Goal: Navigation & Orientation: Find specific page/section

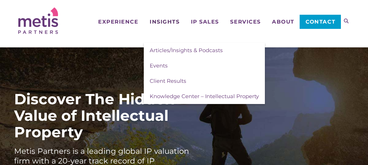
click at [167, 20] on span "Insights" at bounding box center [165, 21] width 30 height 5
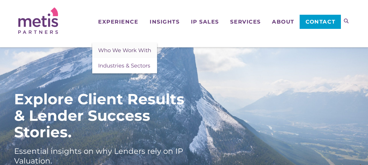
click at [119, 49] on span "Who We Work With" at bounding box center [124, 50] width 53 height 6
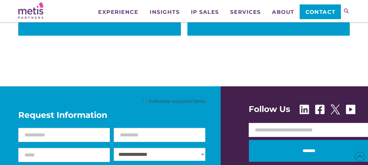
scroll to position [530, 0]
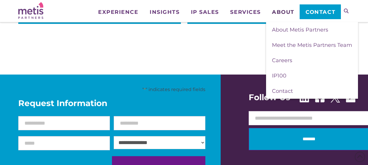
click at [283, 11] on span "About" at bounding box center [283, 11] width 22 height 5
click at [280, 43] on span "Meet the Metis Partners Team" at bounding box center [312, 45] width 80 height 6
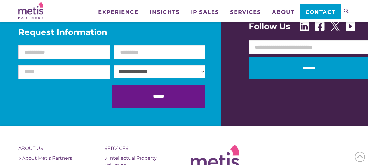
scroll to position [1096, 0]
